Goal: Information Seeking & Learning: Check status

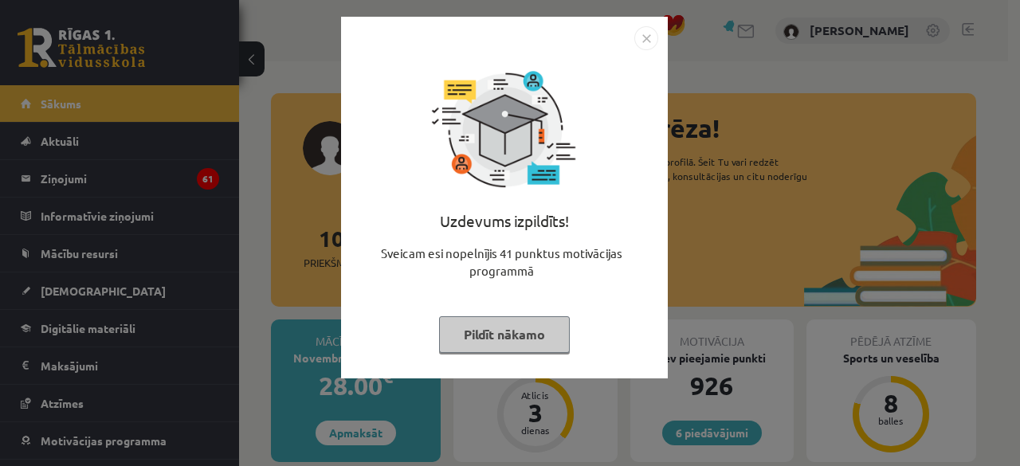
click at [528, 354] on div "Uzdevums izpildīts! Sveicam esi nopelnījis 41 punktus motivācijas programmā Pil…" at bounding box center [505, 209] width 308 height 319
click at [524, 344] on button "Pildīt nākamo" at bounding box center [504, 334] width 131 height 37
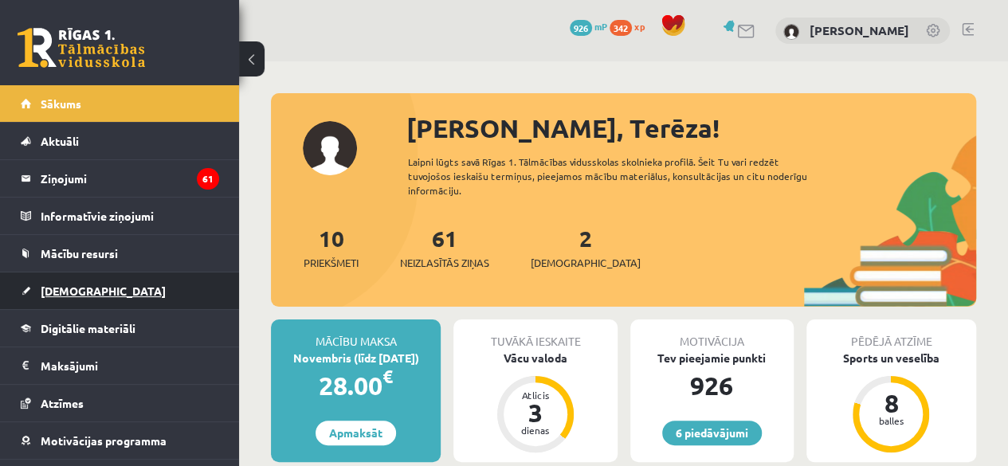
click at [66, 297] on link "[DEMOGRAPHIC_DATA]" at bounding box center [120, 291] width 198 height 37
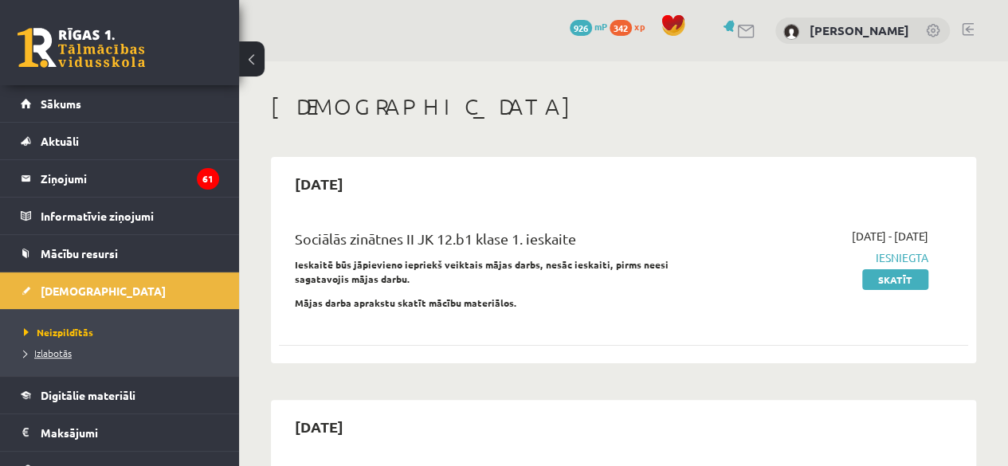
click at [59, 355] on span "Izlabotās" at bounding box center [48, 353] width 48 height 13
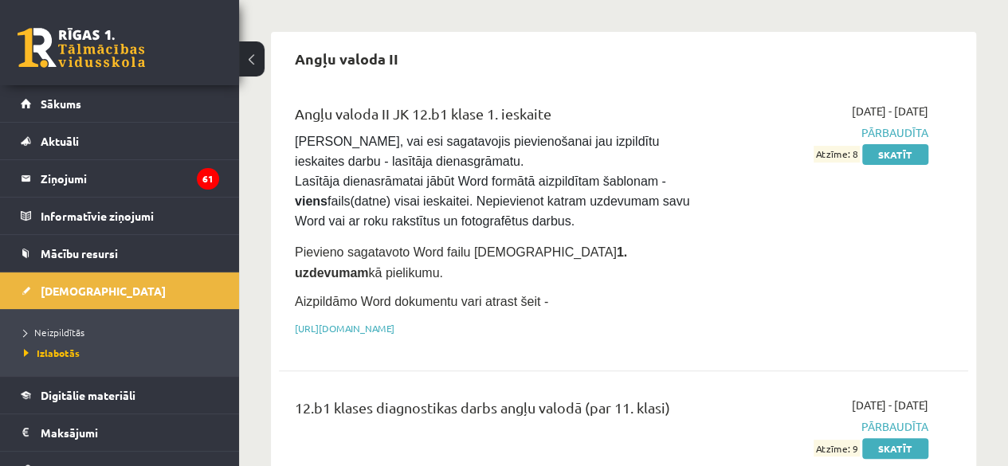
scroll to position [124, 0]
drag, startPoint x: 896, startPoint y: 164, endPoint x: 889, endPoint y: 156, distance: 10.7
click at [889, 156] on div "2025-09-01 - 2025-09-30 Pārbaudīta Atzīme: 8 Skatīt" at bounding box center [830, 225] width 219 height 242
click at [889, 156] on link "Skatīt" at bounding box center [895, 155] width 66 height 21
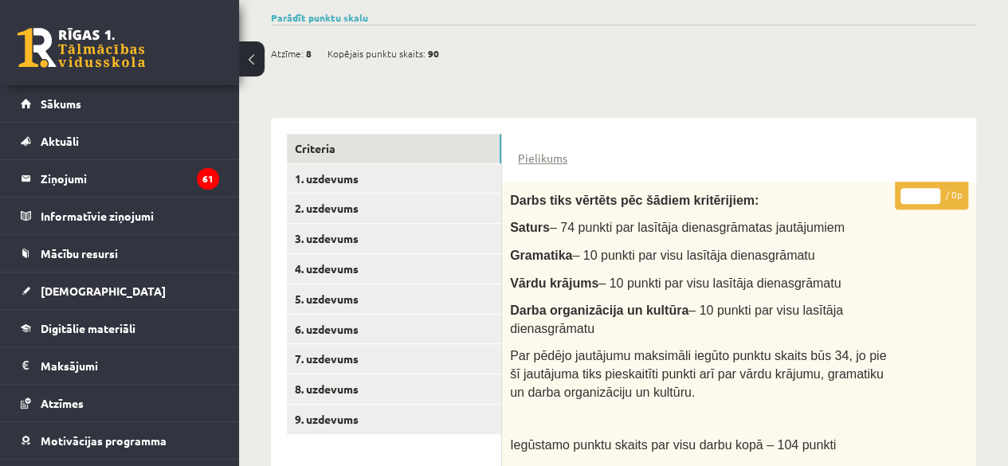
scroll to position [222, 0]
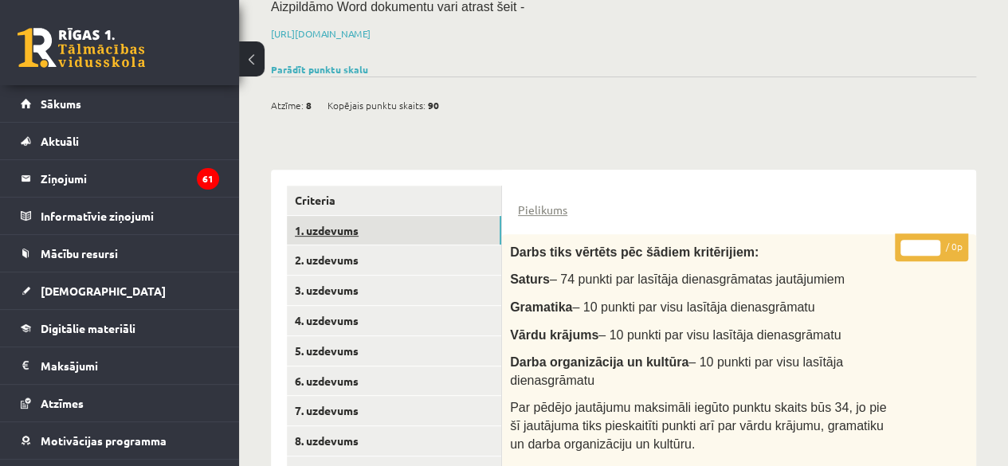
click at [357, 222] on link "1. uzdevums" at bounding box center [394, 230] width 214 height 29
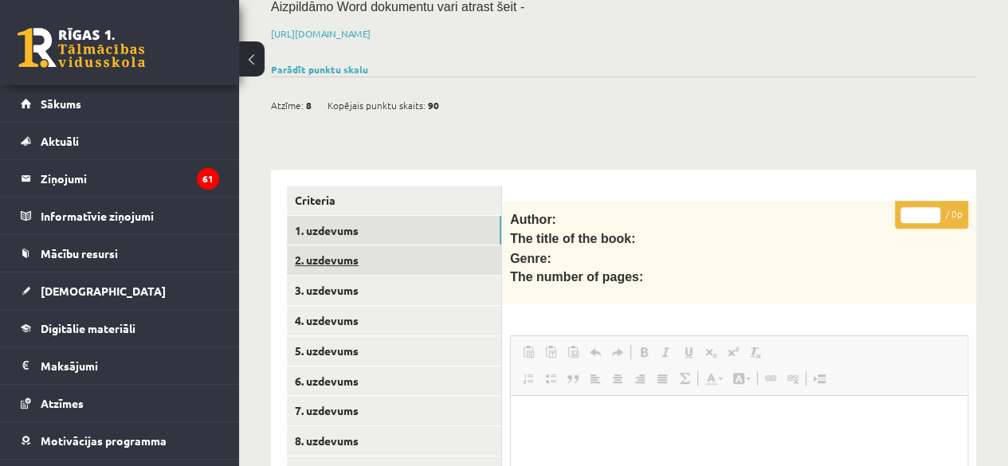
scroll to position [0, 0]
click at [354, 253] on link "2. uzdevums" at bounding box center [394, 259] width 214 height 29
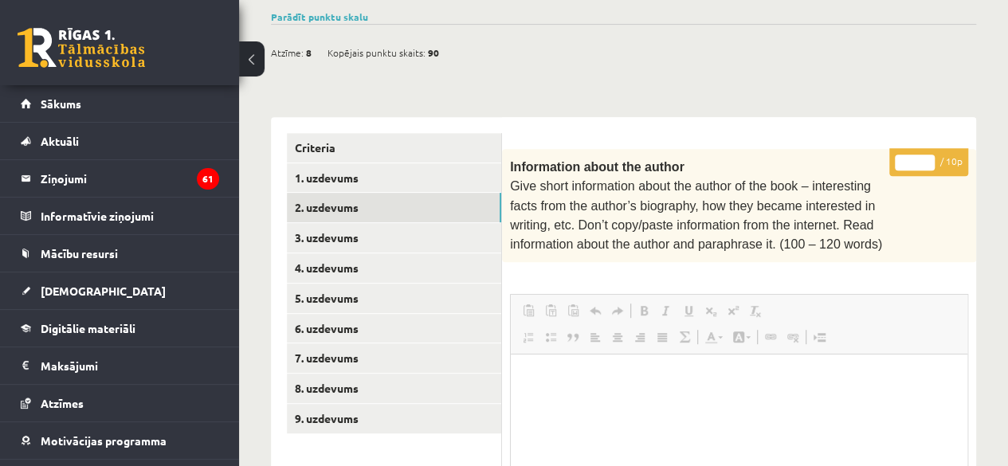
scroll to position [280, 0]
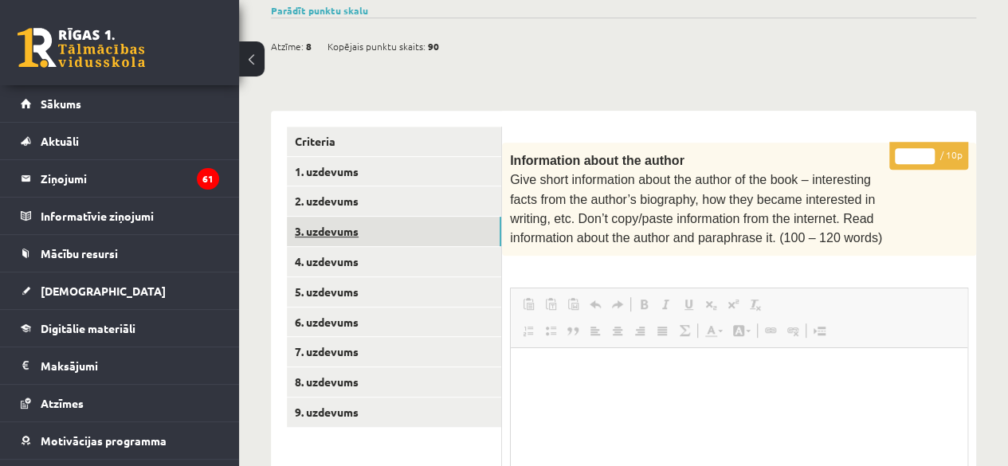
click at [302, 221] on link "3. uzdevums" at bounding box center [394, 231] width 214 height 29
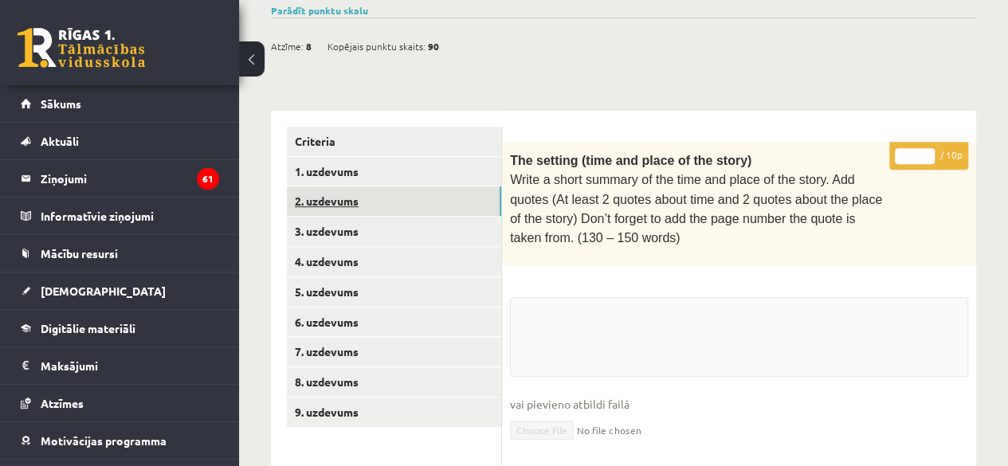
click at [334, 200] on link "2. uzdevums" at bounding box center [394, 200] width 214 height 29
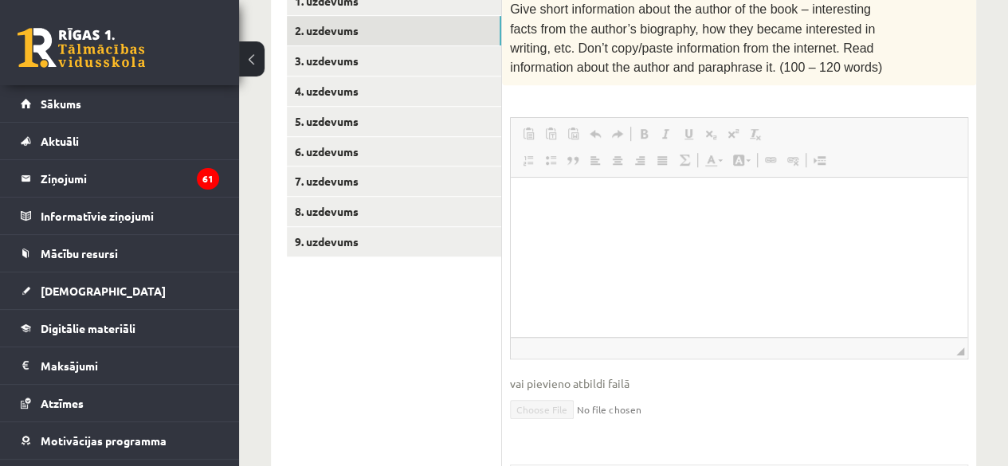
scroll to position [445, 0]
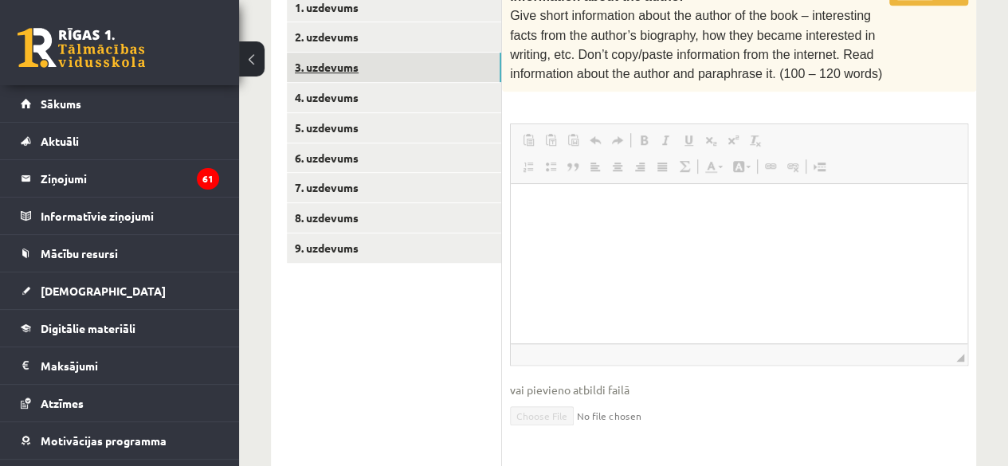
click at [320, 53] on link "3. uzdevums" at bounding box center [394, 67] width 214 height 29
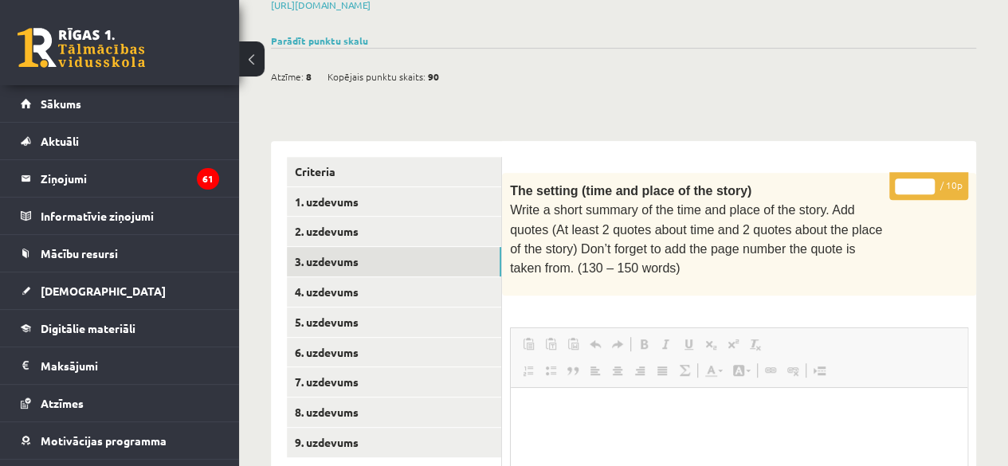
scroll to position [265, 0]
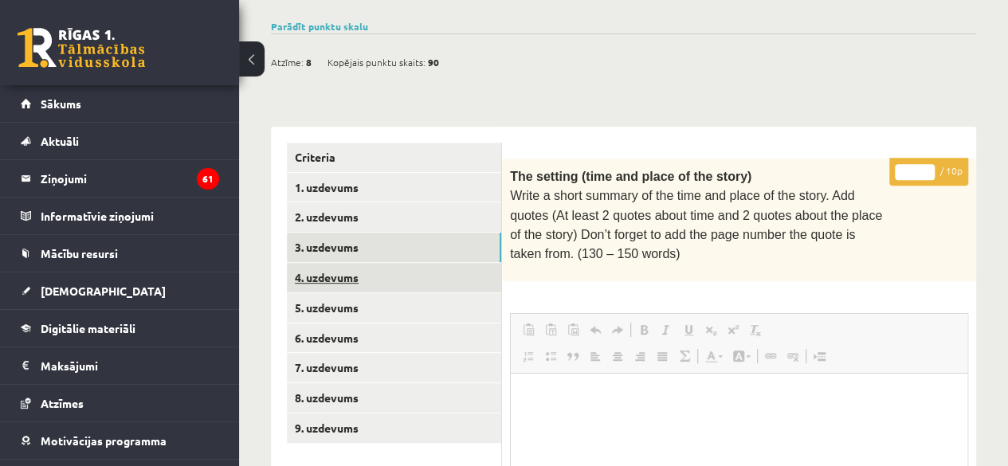
click at [324, 270] on link "4. uzdevums" at bounding box center [394, 277] width 214 height 29
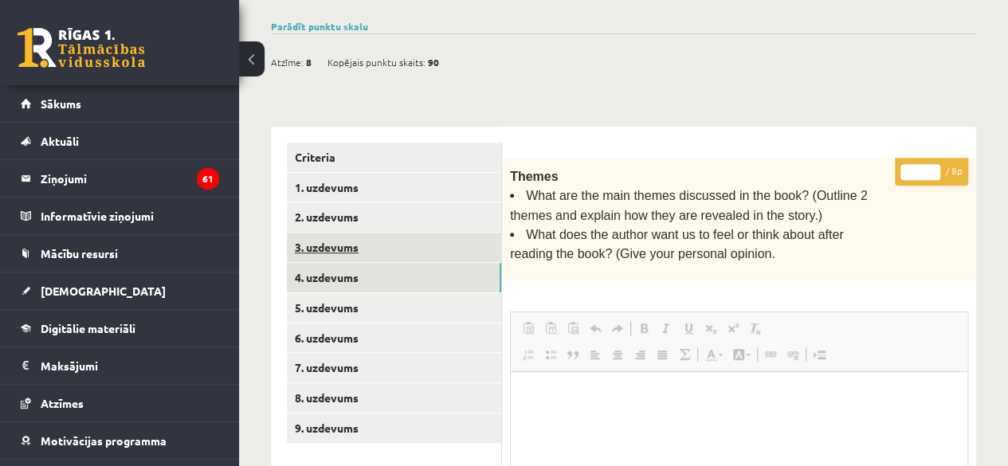
scroll to position [0, 0]
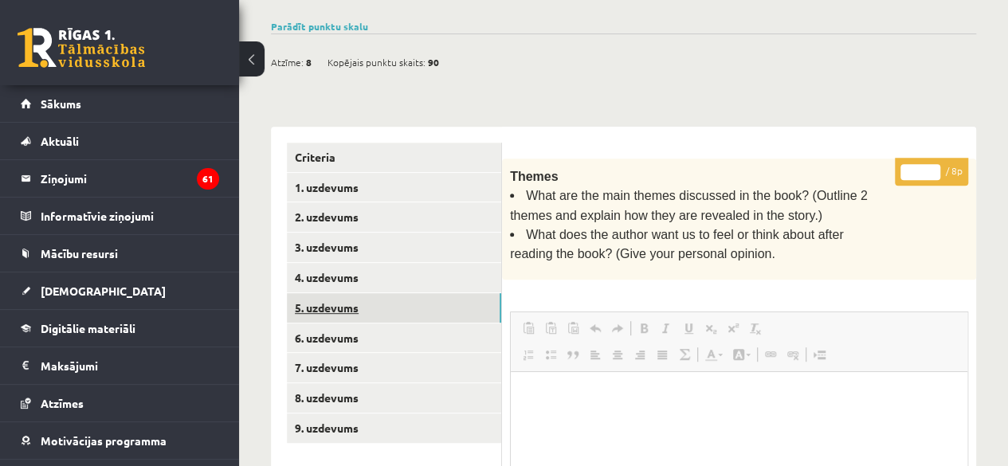
click at [354, 296] on link "5. uzdevums" at bounding box center [394, 307] width 214 height 29
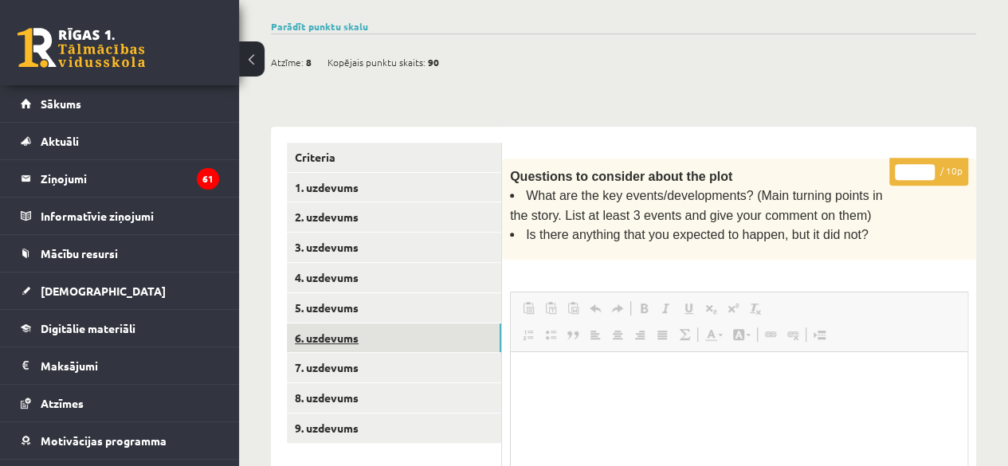
click at [375, 335] on link "6. uzdevums" at bounding box center [394, 338] width 214 height 29
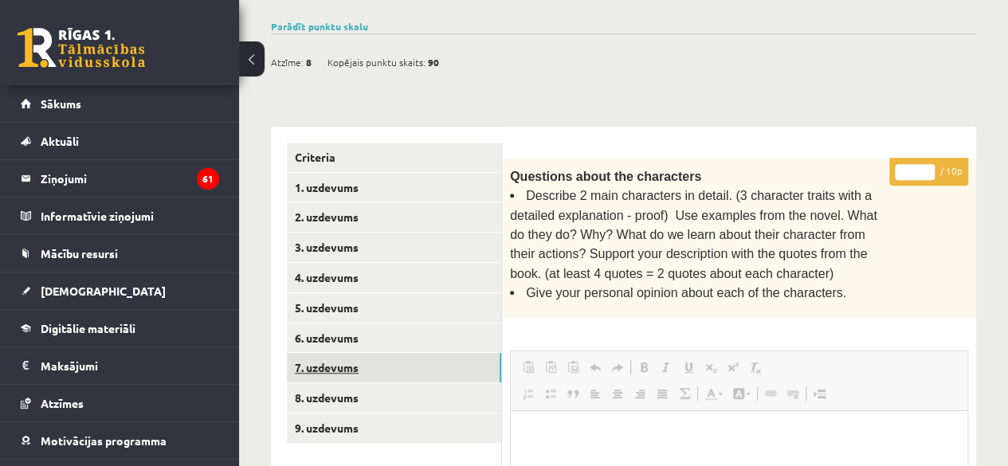
click at [349, 364] on link "7. uzdevums" at bounding box center [394, 367] width 214 height 29
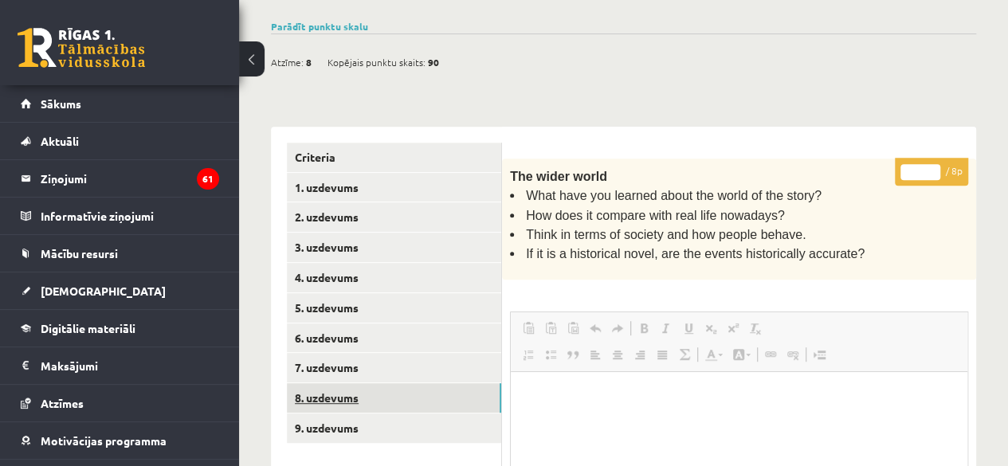
click at [327, 404] on link "8. uzdevums" at bounding box center [394, 397] width 214 height 29
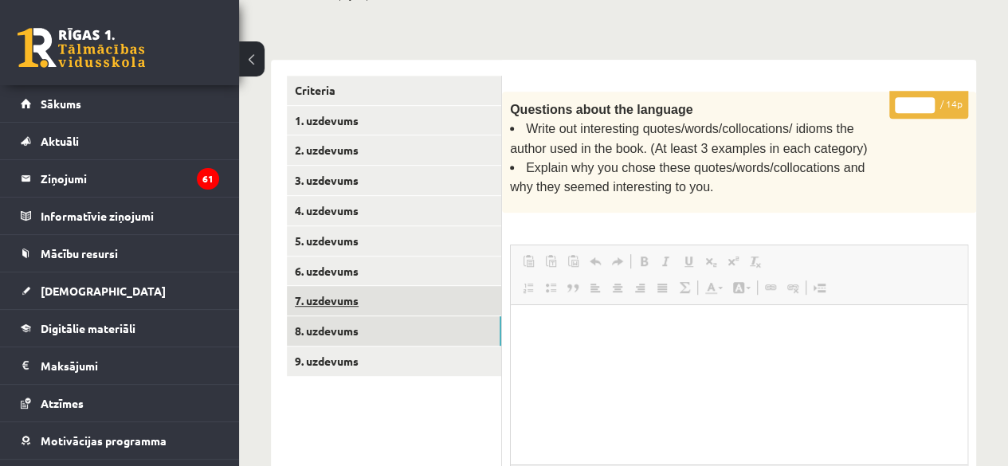
scroll to position [331, 0]
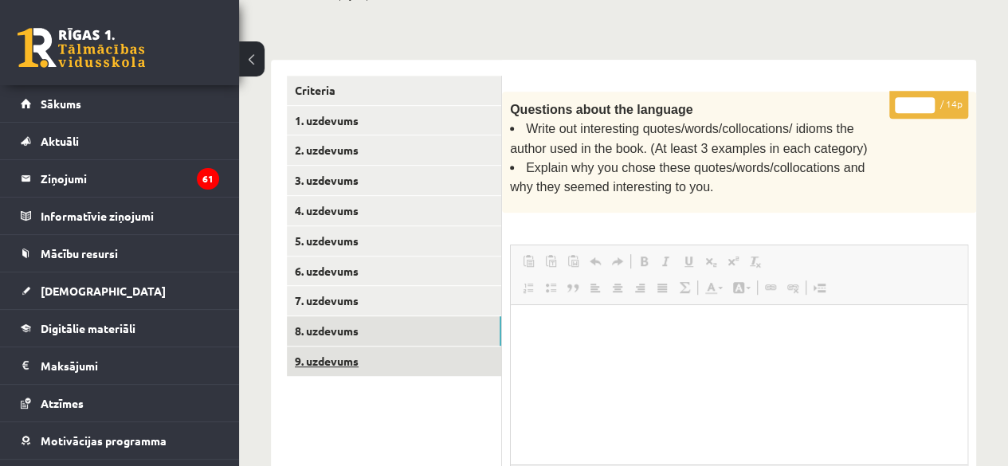
click at [382, 347] on link "9. uzdevums" at bounding box center [394, 361] width 214 height 29
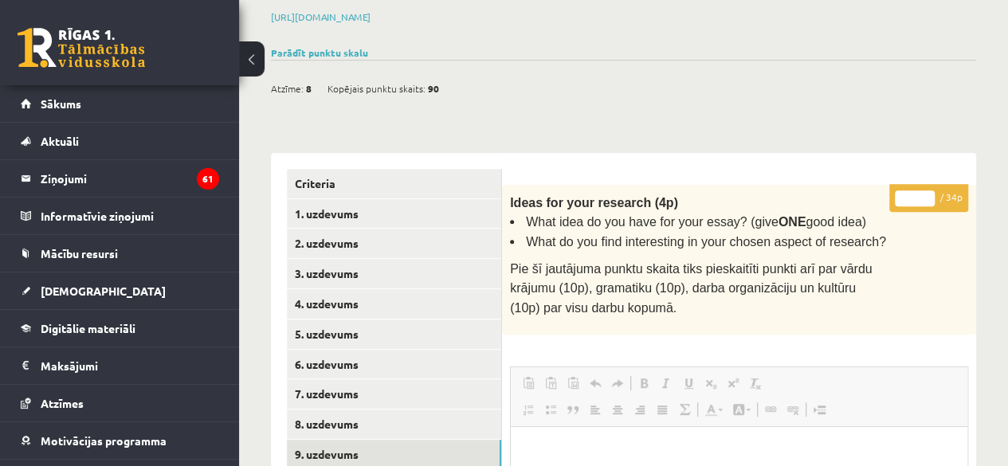
scroll to position [267, 0]
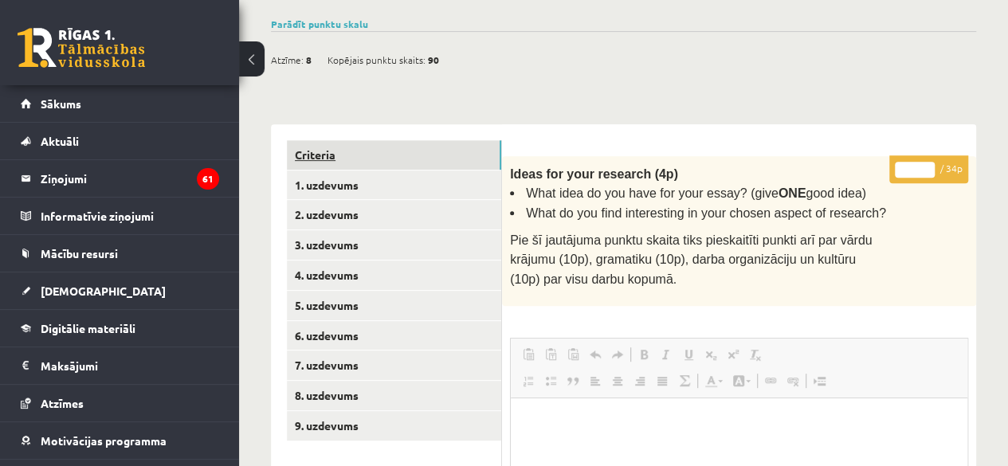
click at [333, 152] on link "Criteria" at bounding box center [394, 154] width 214 height 29
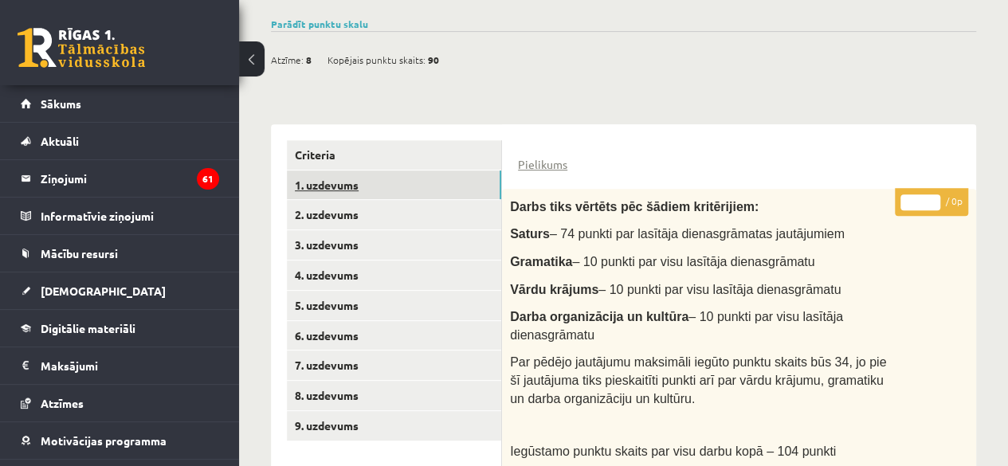
click at [336, 189] on link "1. uzdevums" at bounding box center [394, 185] width 214 height 29
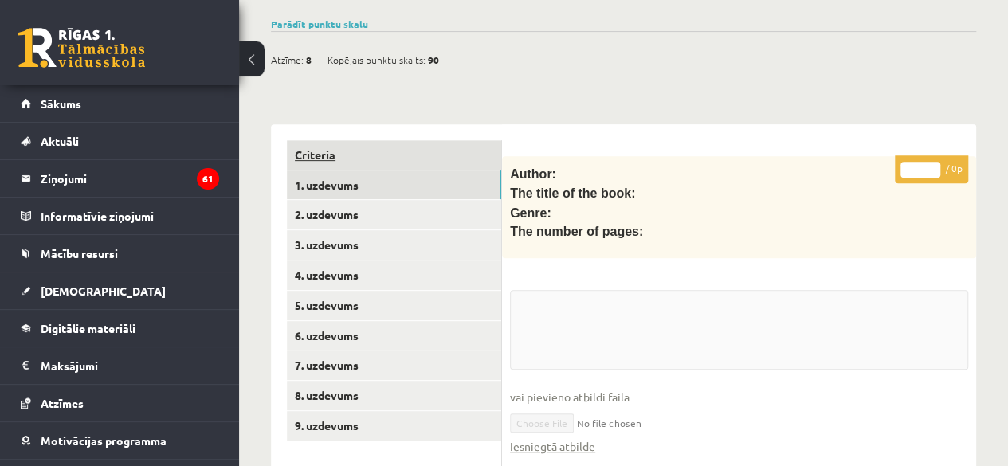
click at [365, 152] on link "Criteria" at bounding box center [394, 154] width 214 height 29
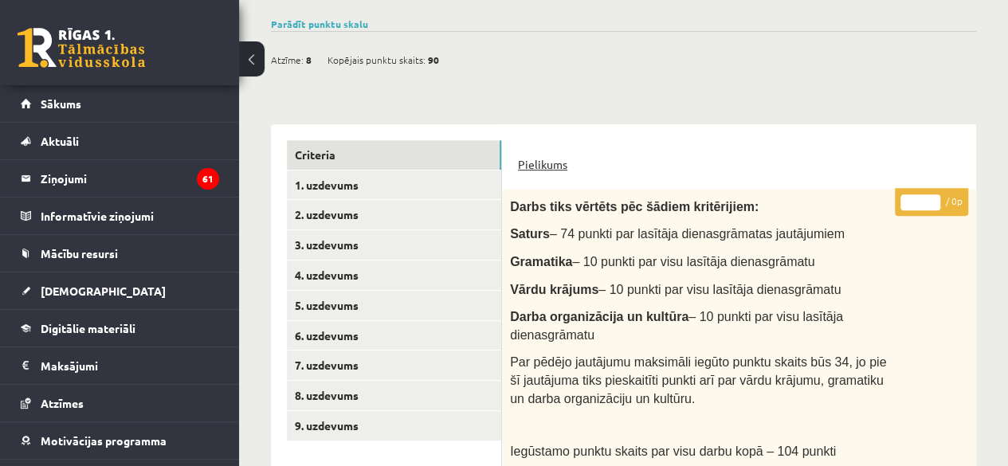
click at [547, 163] on link "Pielikums" at bounding box center [542, 164] width 49 height 17
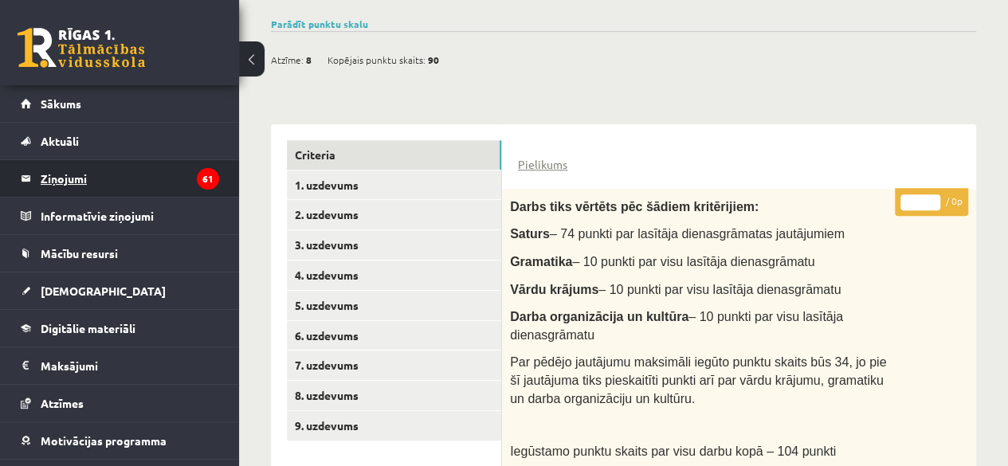
click at [91, 164] on legend "Ziņojumi 61" at bounding box center [130, 178] width 178 height 37
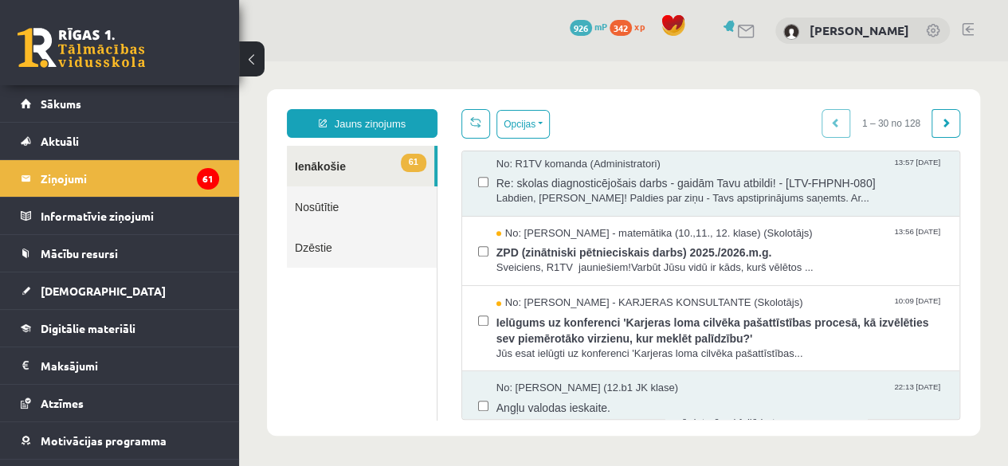
scroll to position [419, 0]
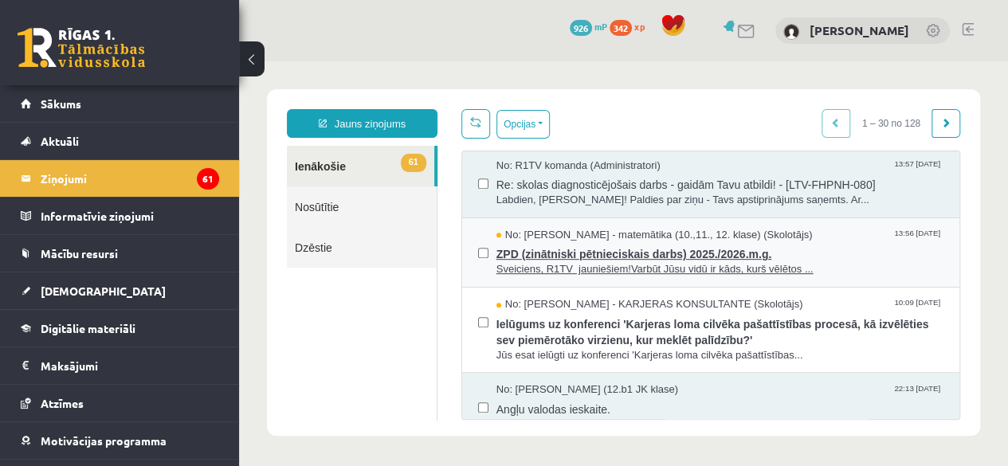
click at [794, 250] on span "ZPD (zinātniski pētnieciskais darbs) 2025./2026.m.g." at bounding box center [719, 252] width 447 height 20
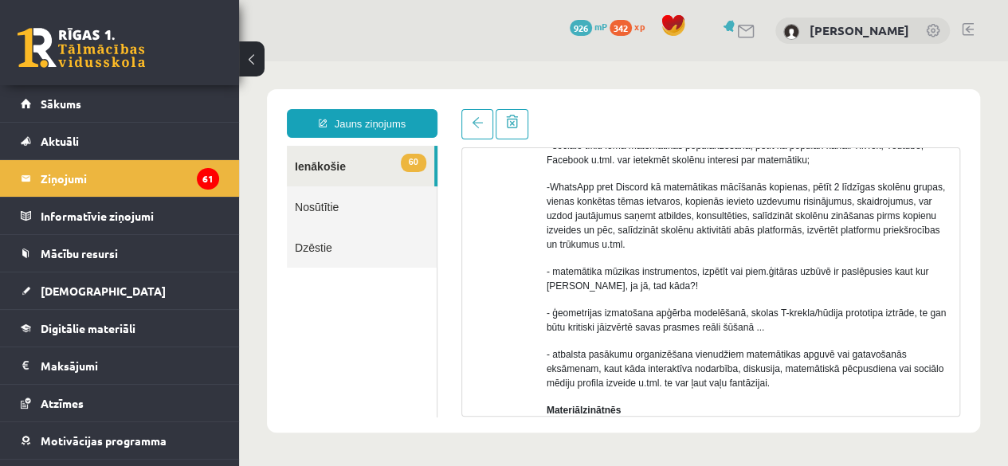
scroll to position [324, 0]
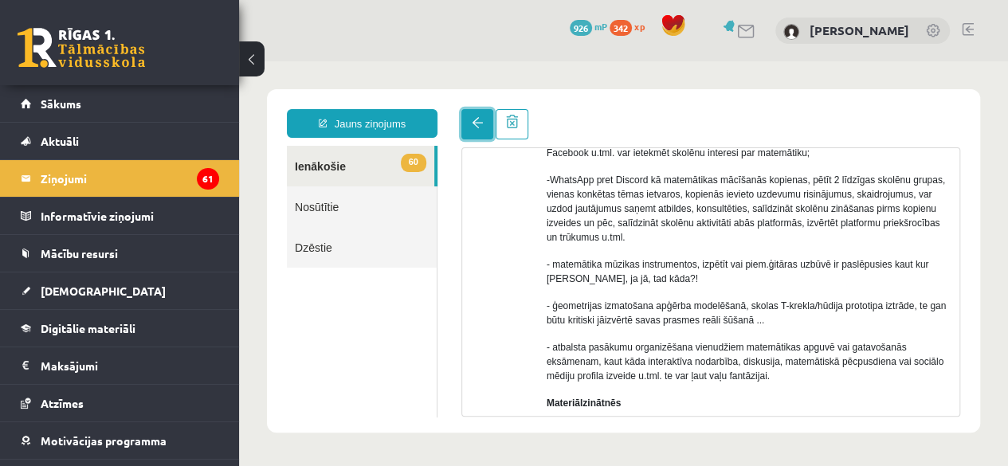
click at [465, 137] on link at bounding box center [477, 124] width 32 height 30
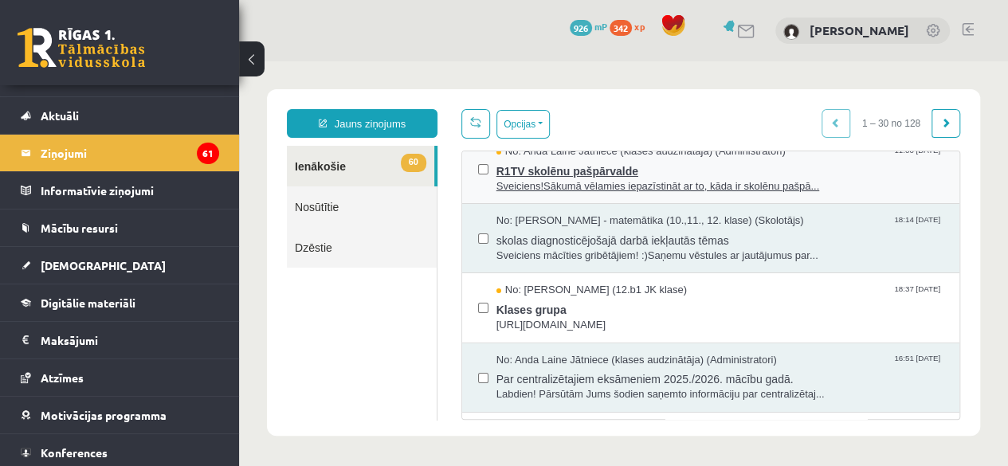
scroll to position [89, 0]
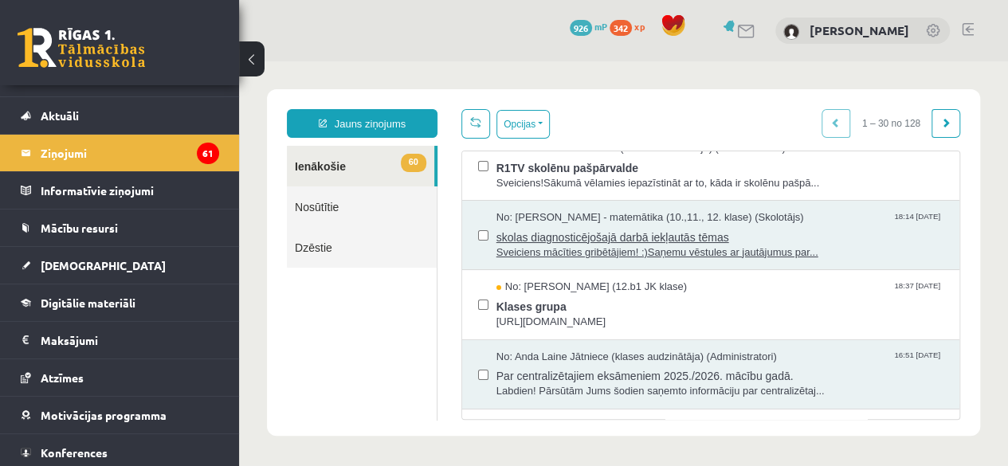
click at [601, 233] on span "skolas diagnosticējošajā darbā iekļautās tēmas" at bounding box center [719, 236] width 447 height 20
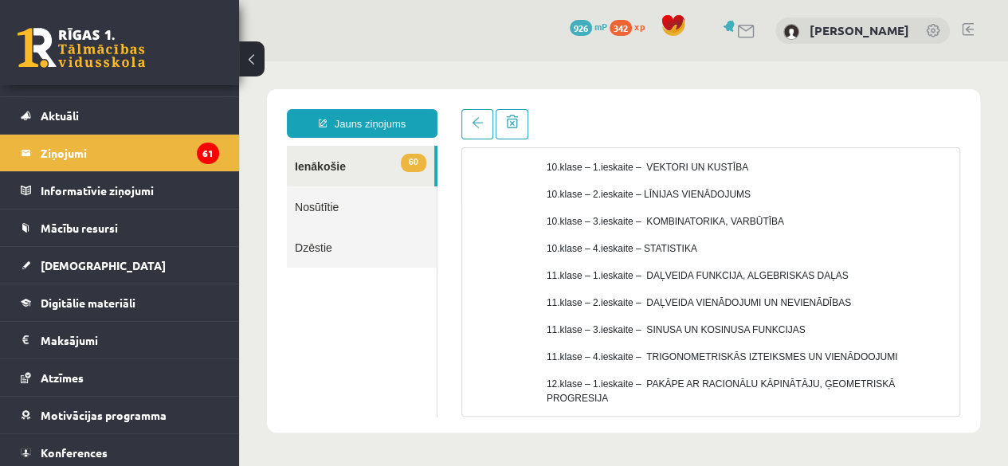
scroll to position [214, 0]
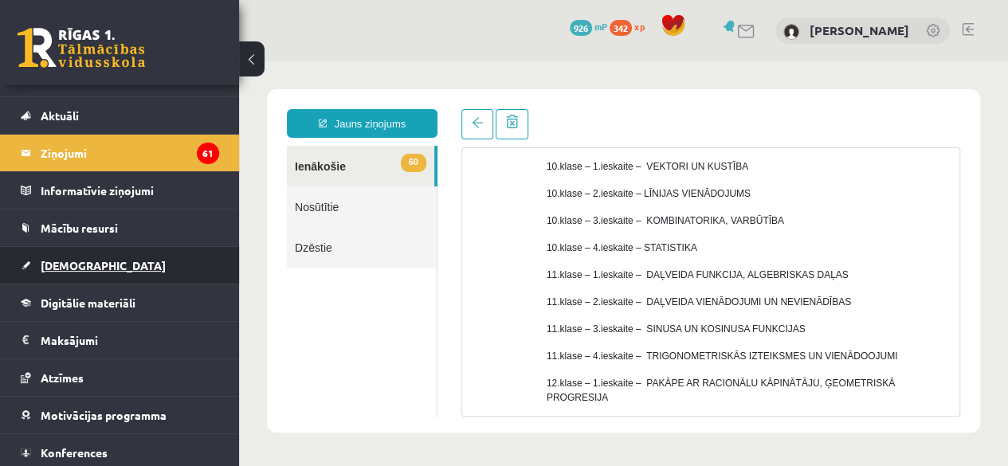
click at [70, 268] on span "[DEMOGRAPHIC_DATA]" at bounding box center [103, 265] width 125 height 14
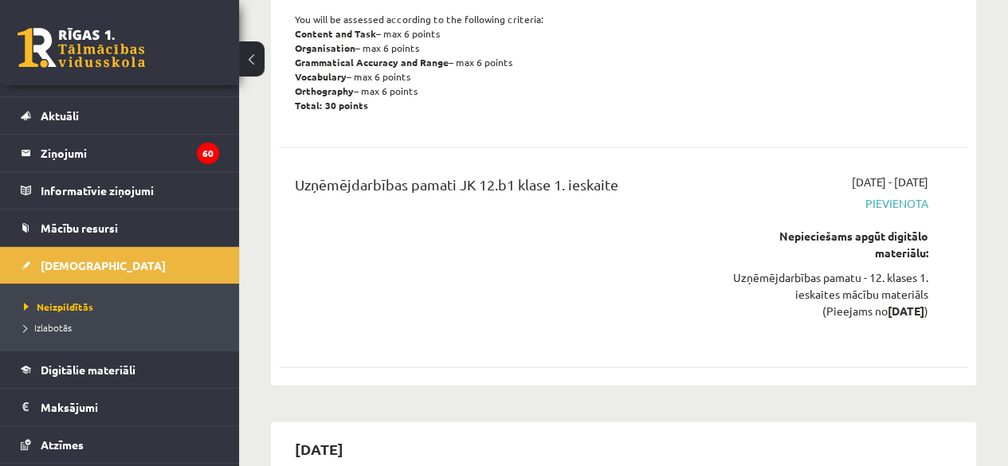
scroll to position [1550, 0]
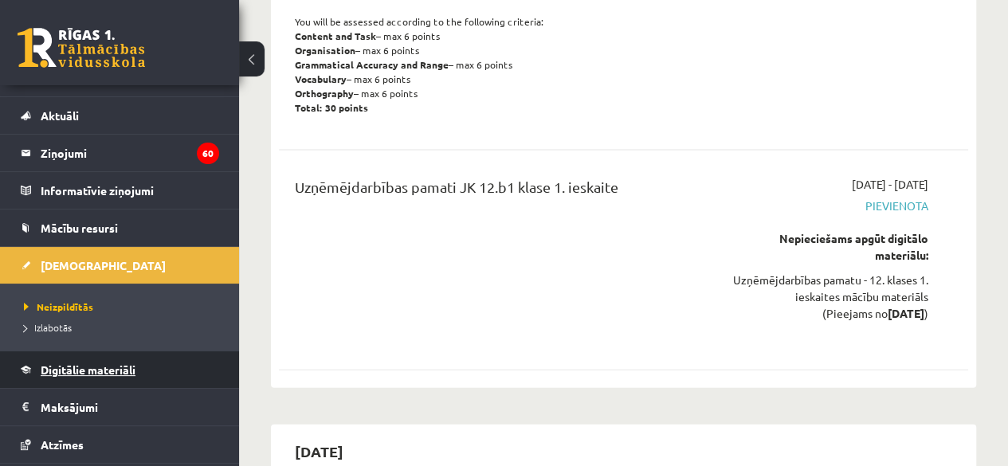
click at [100, 365] on span "Digitālie materiāli" at bounding box center [88, 370] width 95 height 14
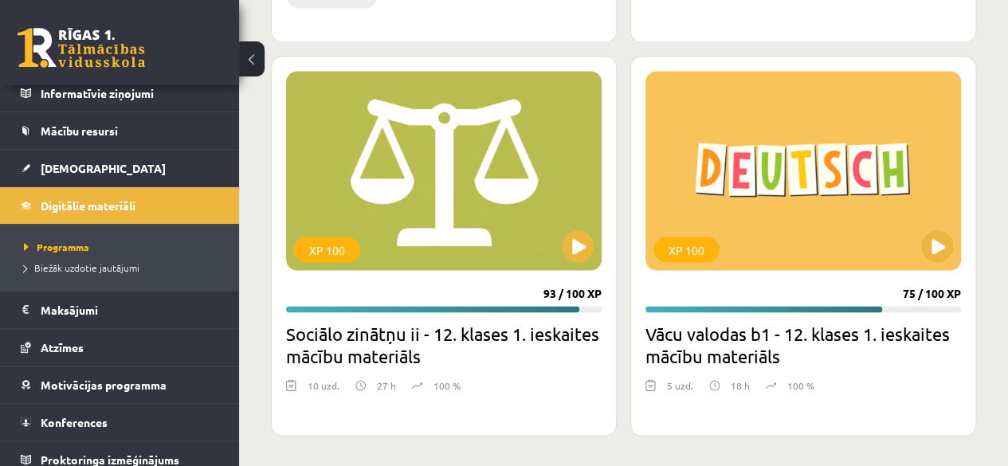
scroll to position [131, 0]
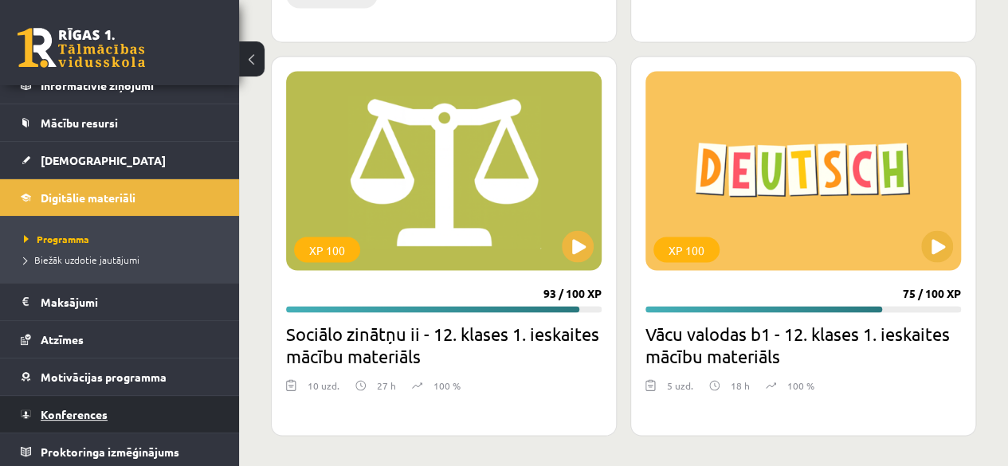
click at [88, 407] on span "Konferences" at bounding box center [74, 414] width 67 height 14
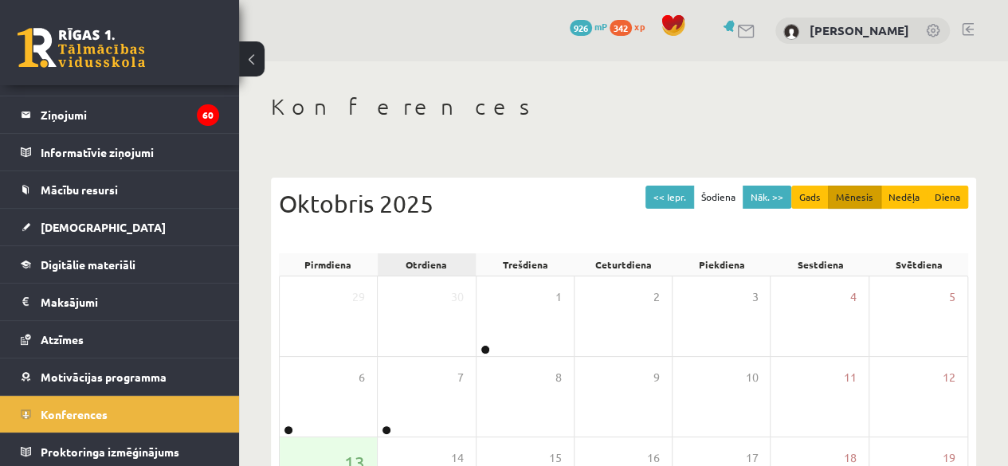
scroll to position [293, 0]
